Goal: Task Accomplishment & Management: Use online tool/utility

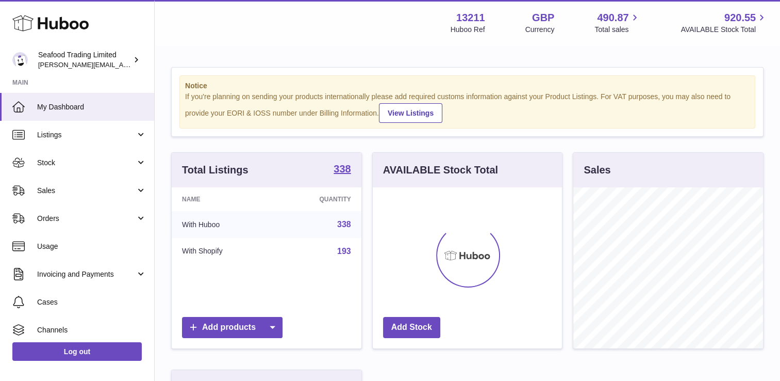
scroll to position [161, 190]
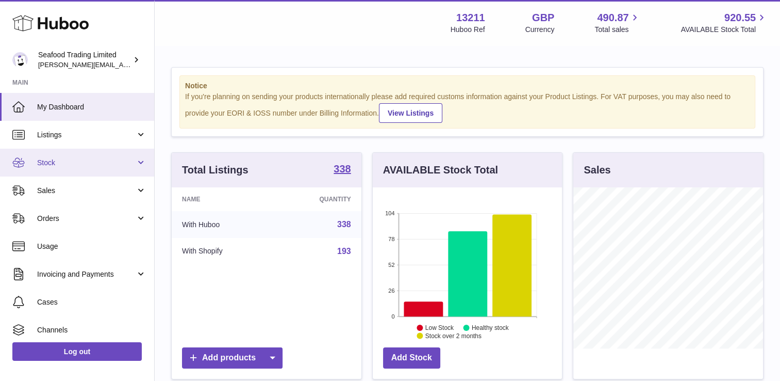
click at [87, 166] on span "Stock" at bounding box center [86, 163] width 98 height 10
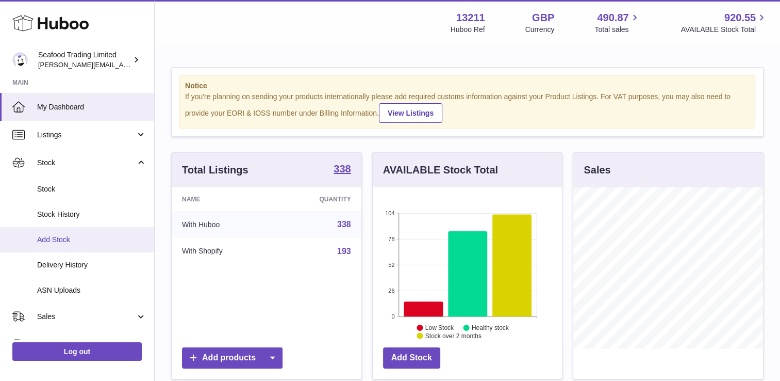
click at [64, 238] on span "Add Stock" at bounding box center [91, 240] width 109 height 10
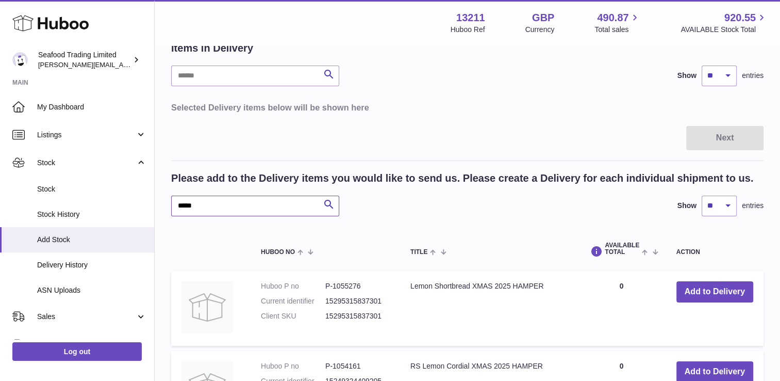
scroll to position [103, 0]
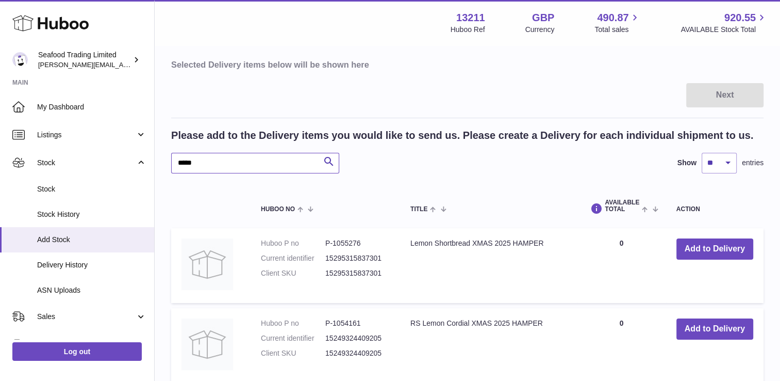
drag, startPoint x: 207, startPoint y: 162, endPoint x: 157, endPoint y: 163, distance: 50.0
click at [157, 163] on div "Create stock delivery - upload to Huboo the delivery details and expected incom…" at bounding box center [467, 227] width 625 height 569
type input "*******"
click at [169, 163] on div "Create stock delivery - upload to Huboo the delivery details and expected incom…" at bounding box center [467, 272] width 625 height 659
